Goal: Task Accomplishment & Management: Manage account settings

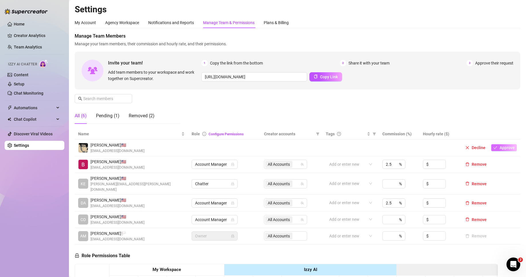
click at [504, 147] on span "Approve" at bounding box center [506, 148] width 15 height 5
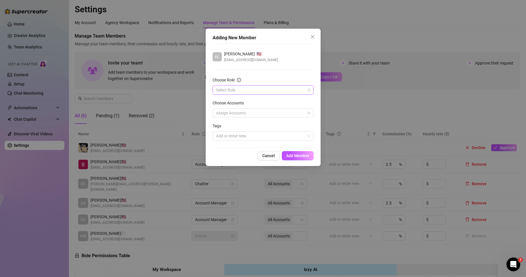
click at [252, 88] on input "Choose Role" at bounding box center [260, 90] width 89 height 9
click at [228, 102] on div "Chatter" at bounding box center [263, 101] width 92 height 6
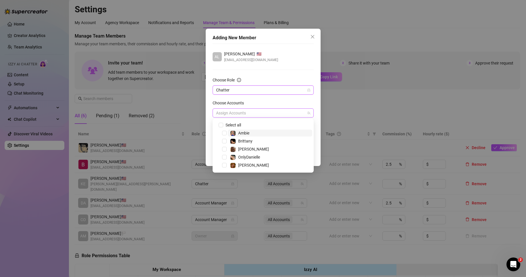
click at [239, 113] on div at bounding box center [260, 113] width 93 height 8
click at [224, 132] on span "Select tree node" at bounding box center [224, 133] width 5 height 5
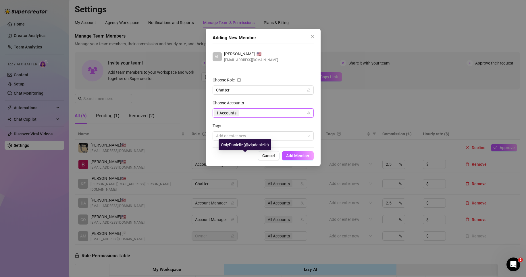
click at [226, 147] on div "OnlyDanielle (@vipdanielle)" at bounding box center [245, 145] width 53 height 11
click at [251, 115] on div "2 Accounts" at bounding box center [260, 113] width 93 height 8
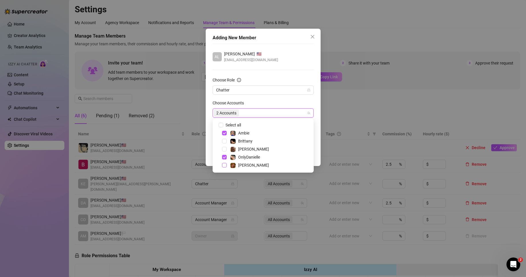
click at [225, 165] on span "Select tree node" at bounding box center [224, 165] width 5 height 5
click at [224, 149] on span "Select tree node" at bounding box center [224, 149] width 5 height 5
click at [277, 106] on div "Choose Accounts" at bounding box center [262, 104] width 101 height 9
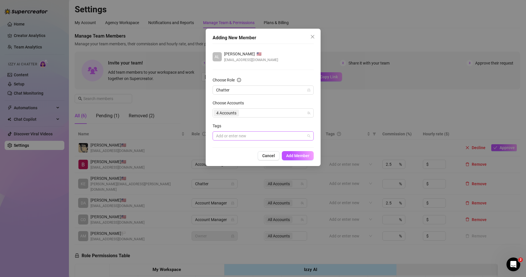
click at [230, 132] on div at bounding box center [260, 136] width 93 height 8
click at [252, 121] on form "Choose Role Chatter Choose Accounts 4 Accounts Tags Add or enter new" at bounding box center [262, 109] width 101 height 64
click at [296, 156] on span "Add Member" at bounding box center [297, 156] width 23 height 5
